Goal: Information Seeking & Learning: Find specific page/section

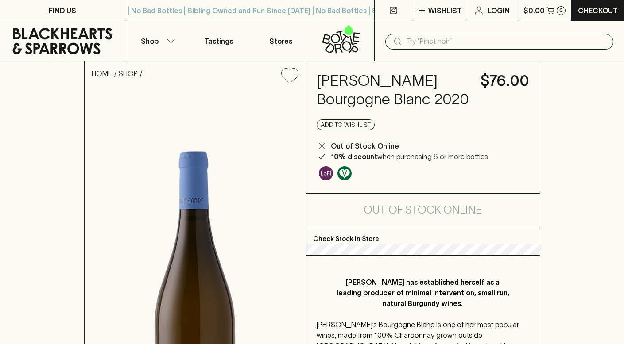
click at [431, 42] on input "text" at bounding box center [506, 42] width 200 height 14
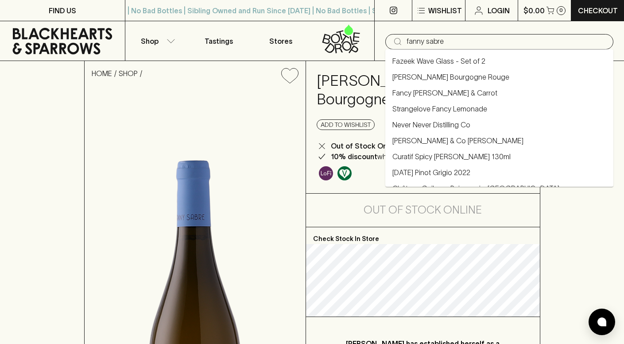
type input "fanny sabre"
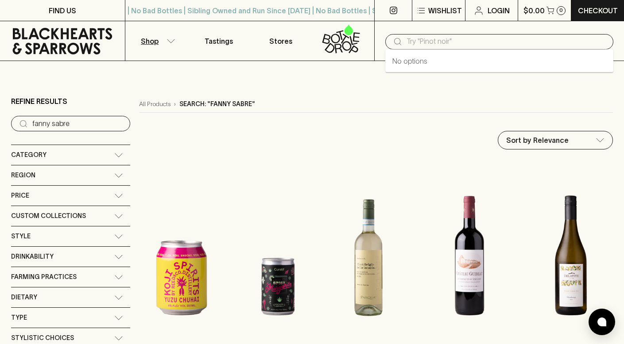
click at [421, 43] on input "text" at bounding box center [506, 42] width 200 height 14
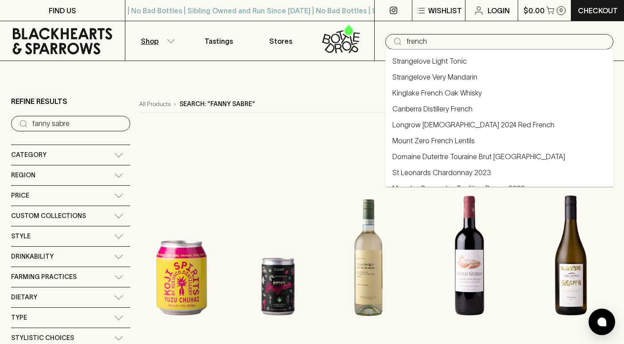
type input "french"
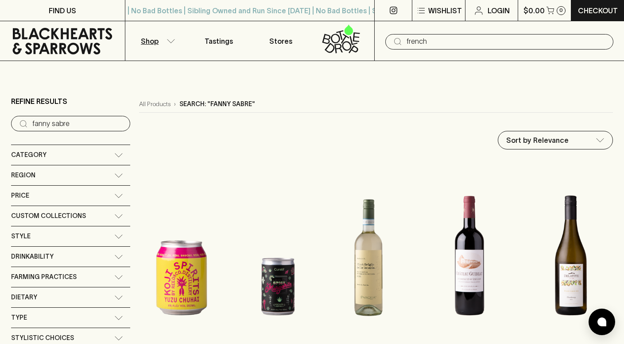
type input "french"
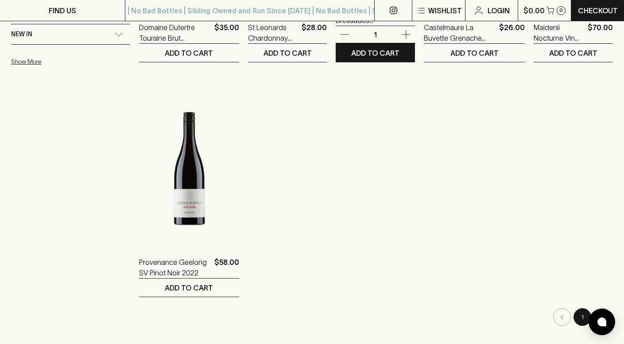
scroll to position [327, 0]
